Goal: Find specific page/section: Find specific page/section

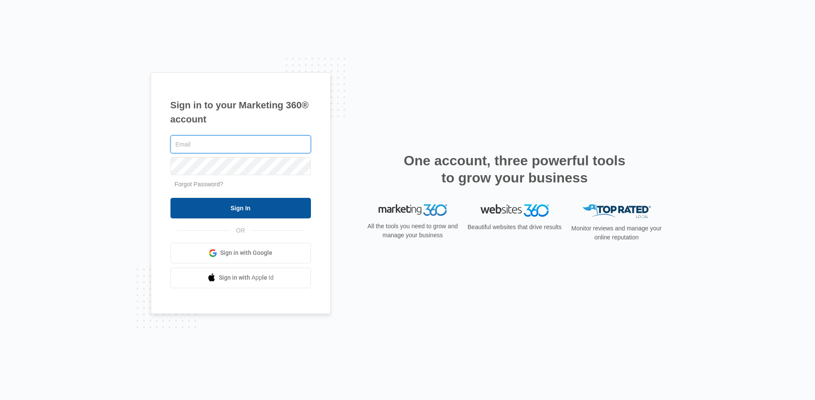
type input "[EMAIL_ADDRESS][PERSON_NAME][DOMAIN_NAME]"
click at [254, 206] on input "Sign In" at bounding box center [240, 208] width 140 height 21
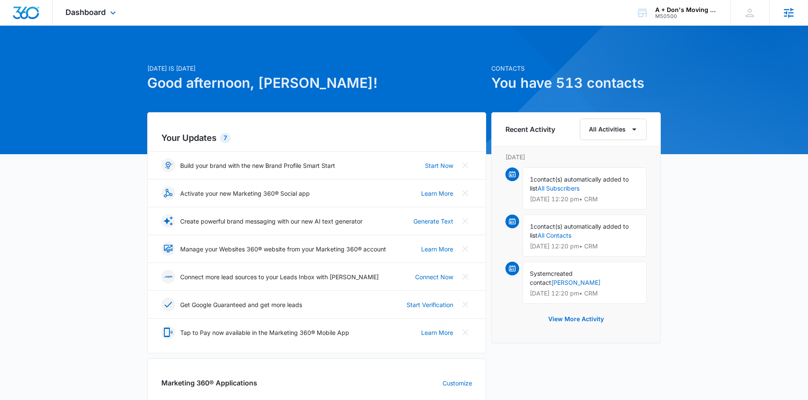
click at [787, 8] on icon at bounding box center [788, 12] width 13 height 13
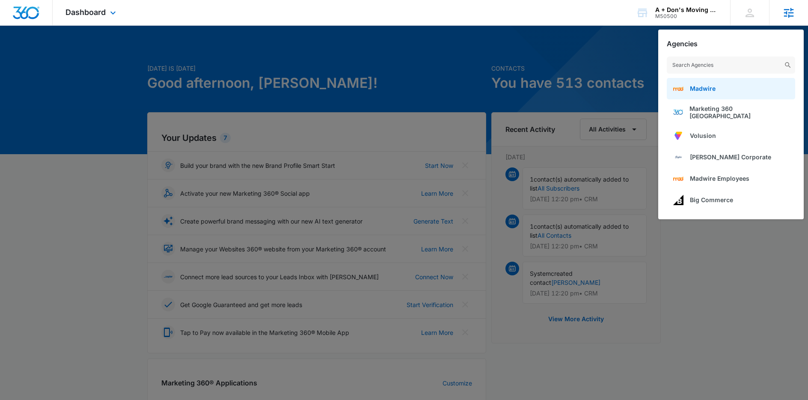
click at [703, 86] on span "Madwire" at bounding box center [703, 88] width 26 height 7
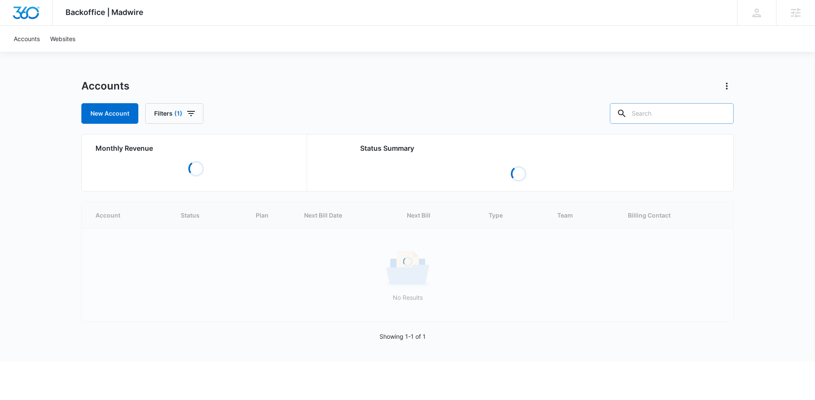
click at [668, 117] on input "text" at bounding box center [672, 113] width 124 height 21
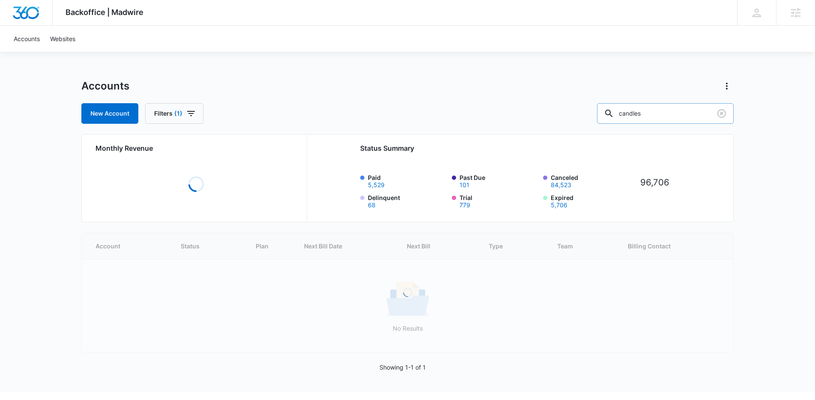
type input "candles"
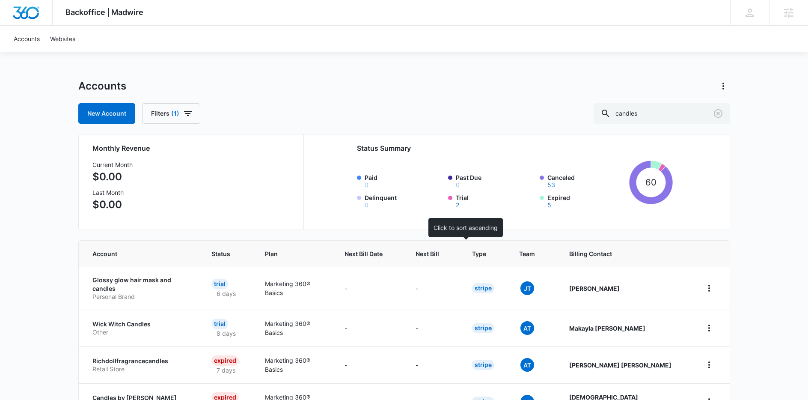
click at [439, 251] on span "Next Bill" at bounding box center [428, 253] width 24 height 9
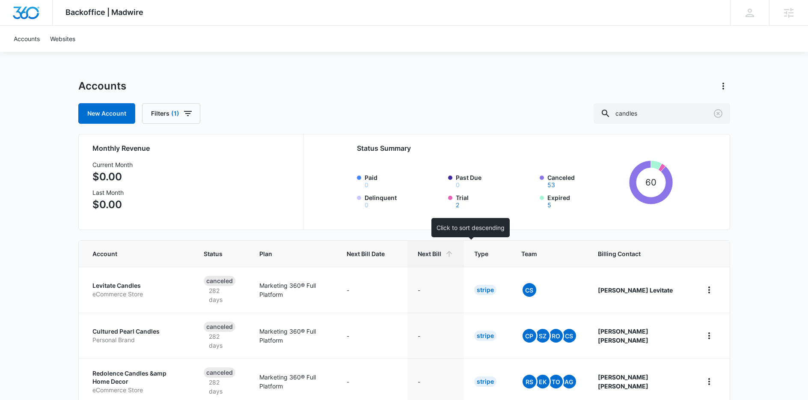
click at [441, 256] on span "Next Bill" at bounding box center [430, 253] width 24 height 9
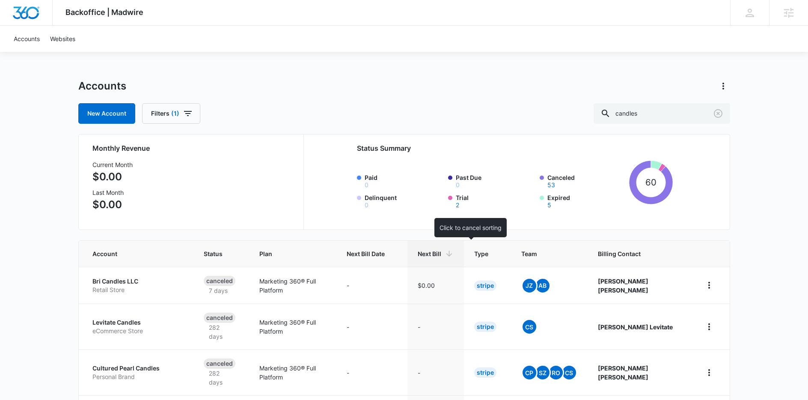
click at [441, 254] on span "Next Bill" at bounding box center [430, 253] width 24 height 9
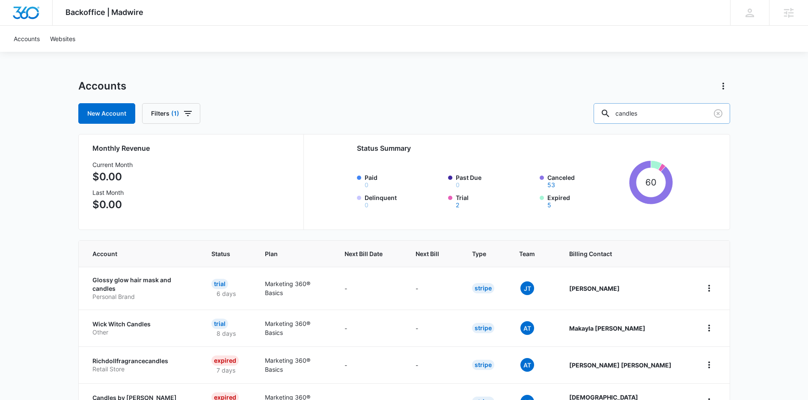
click at [666, 111] on input "candles" at bounding box center [662, 113] width 137 height 21
click at [439, 253] on span "Next Bill" at bounding box center [428, 253] width 24 height 9
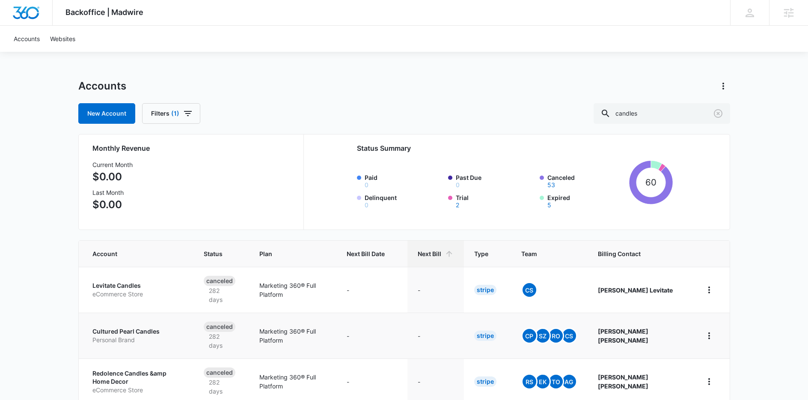
click at [143, 327] on p "Cultured Pearl Candles" at bounding box center [137, 331] width 91 height 9
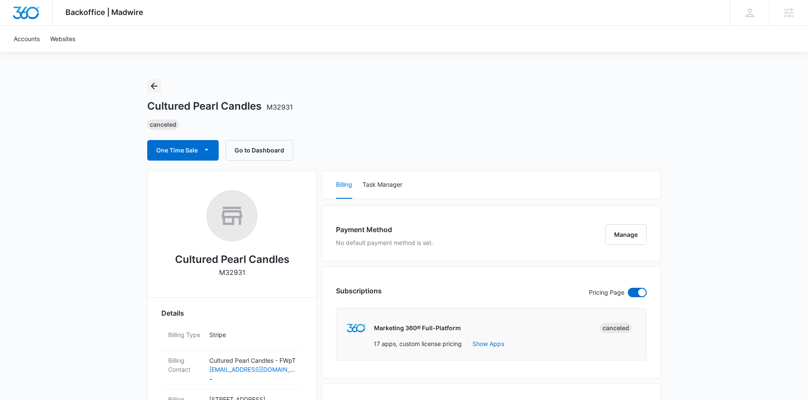
click at [158, 87] on icon "Back" at bounding box center [154, 86] width 10 height 10
